Goal: Find specific page/section: Find specific page/section

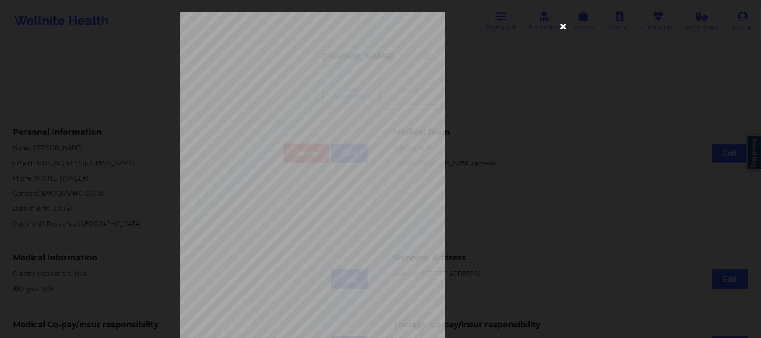
click at [563, 25] on icon at bounding box center [564, 26] width 14 height 14
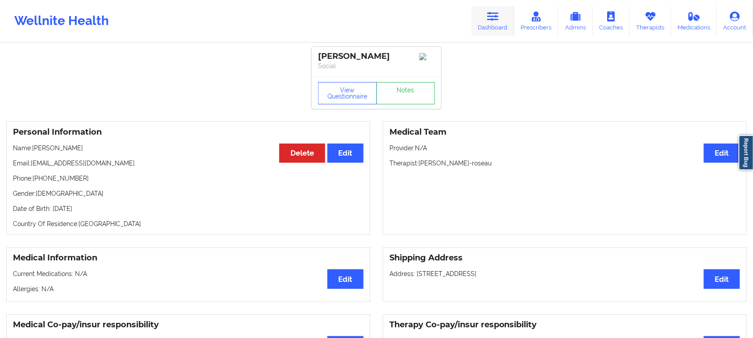
click at [493, 19] on icon at bounding box center [493, 17] width 12 height 10
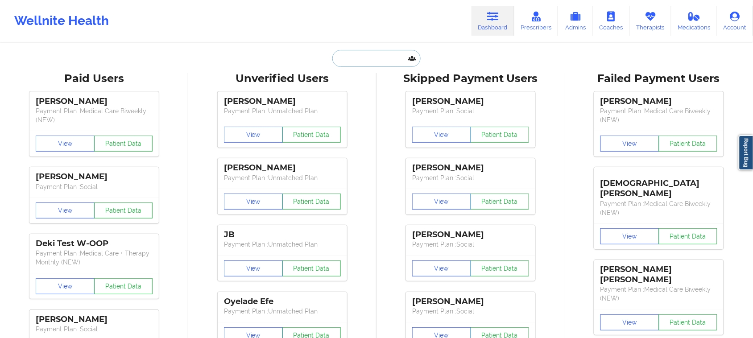
click at [379, 63] on input "text" at bounding box center [376, 58] width 88 height 17
paste input "[PHONE_NUMBER]"
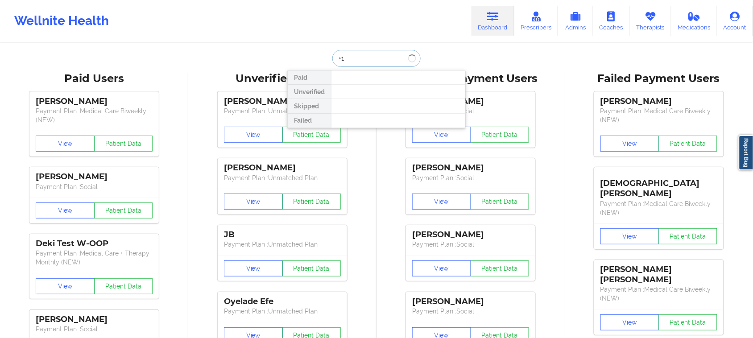
type input "+"
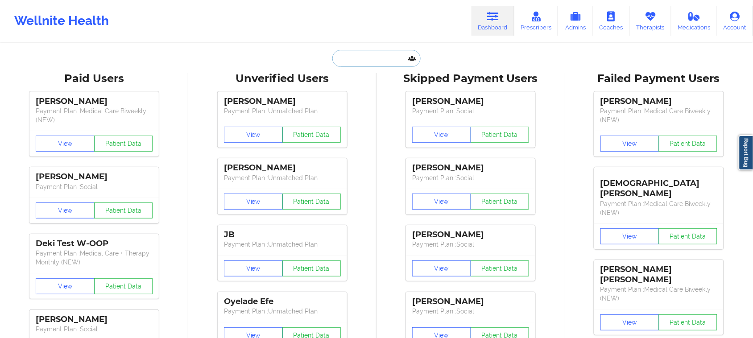
click at [339, 63] on input "text" at bounding box center [376, 58] width 88 height 17
paste input "1. [PERSON_NAME]"
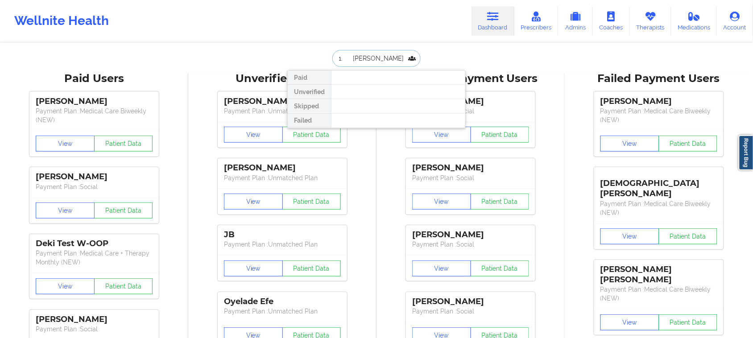
click at [351, 55] on input "1. [PERSON_NAME]" at bounding box center [376, 58] width 88 height 17
click at [349, 56] on input "1. [PERSON_NAME]" at bounding box center [376, 58] width 88 height 17
click at [383, 62] on input "[PERSON_NAME]" at bounding box center [376, 58] width 88 height 17
type input "B"
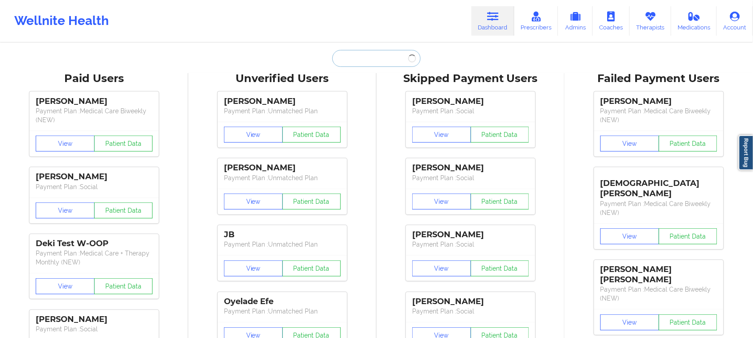
paste input "[EMAIL_ADDRESS][DOMAIN_NAME]"
type input "[EMAIL_ADDRESS][DOMAIN_NAME]"
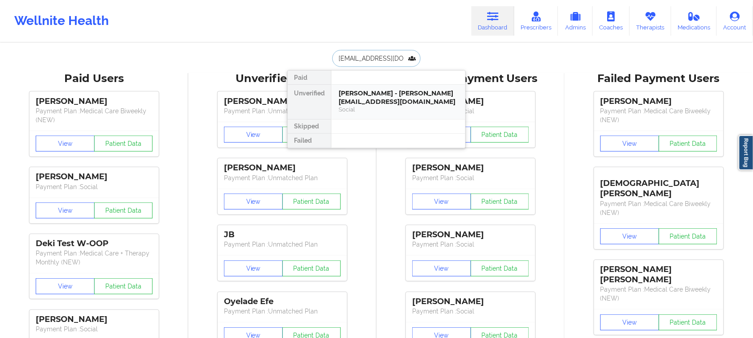
click at [380, 101] on div "[PERSON_NAME] - [PERSON_NAME][EMAIL_ADDRESS][DOMAIN_NAME]" at bounding box center [399, 97] width 120 height 17
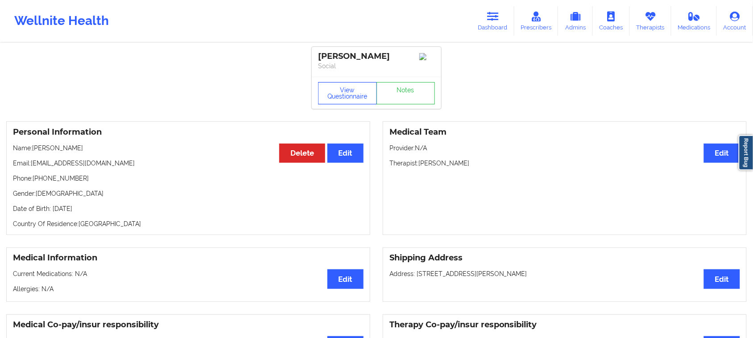
click at [341, 95] on button "View Questionnaire" at bounding box center [347, 93] width 59 height 22
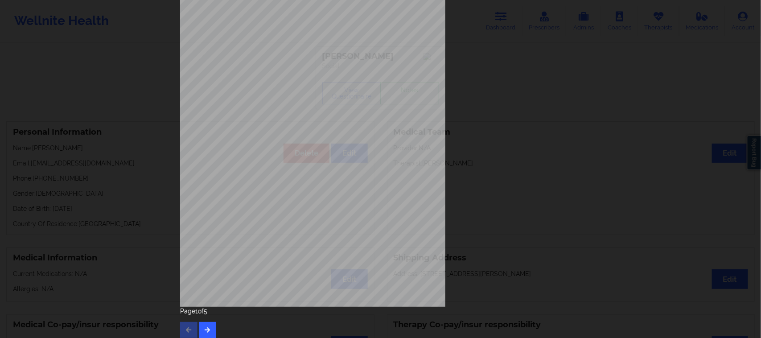
scroll to position [87, 0]
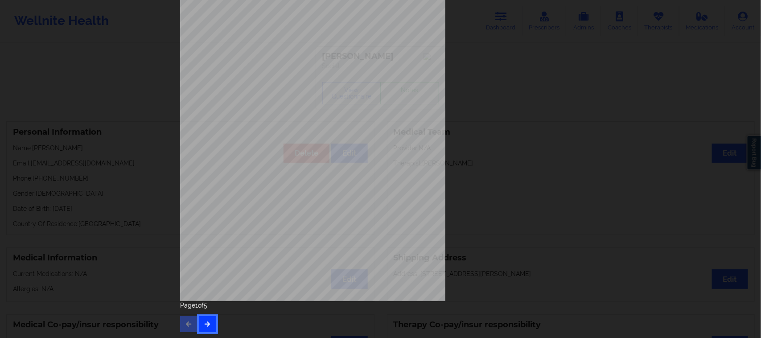
click at [209, 326] on button "button" at bounding box center [207, 324] width 17 height 16
click at [204, 328] on button "button" at bounding box center [207, 324] width 17 height 16
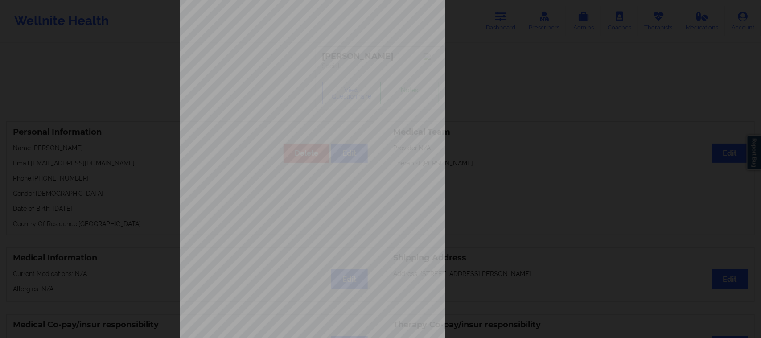
scroll to position [0, 0]
